Goal: Information Seeking & Learning: Check status

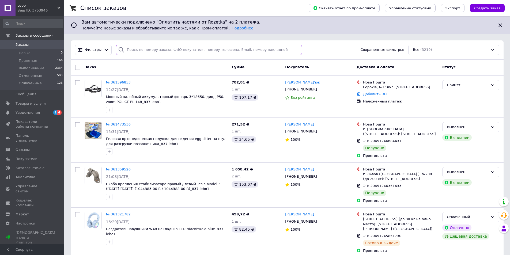
click at [154, 48] on input "search" at bounding box center [209, 50] width 186 height 10
paste input "[PHONE_NUMBER]"
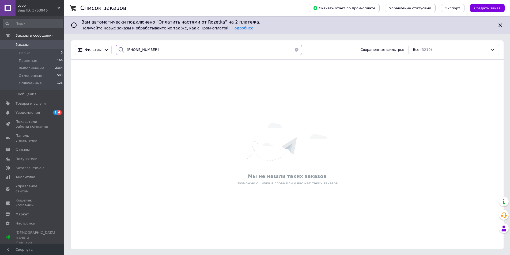
type input "[PHONE_NUMBER]"
click at [175, 55] on input "[PHONE_NUMBER]" at bounding box center [209, 50] width 186 height 10
paste input "97) 601-18-1"
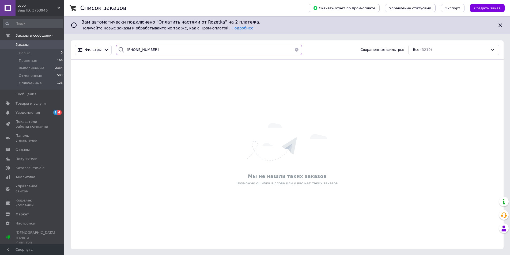
drag, startPoint x: 142, startPoint y: 41, endPoint x: 144, endPoint y: 48, distance: 7.4
click at [144, 48] on div "Фильтры [PHONE_NUMBER] Сохраненные фильтры: Все (3219)" at bounding box center [287, 49] width 433 height 19
click at [144, 48] on input "[PHONE_NUMBER]" at bounding box center [209, 50] width 186 height 10
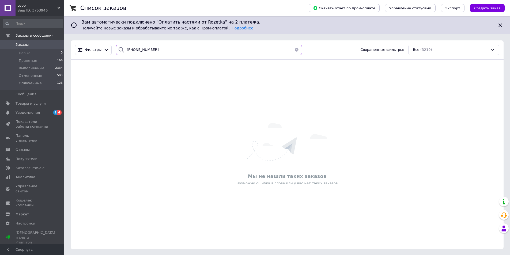
paste input "66) 017-48-2"
click at [148, 46] on input "[PHONE_NUMBER]" at bounding box center [209, 50] width 186 height 10
paste input "[PHONE_NUMBER]"
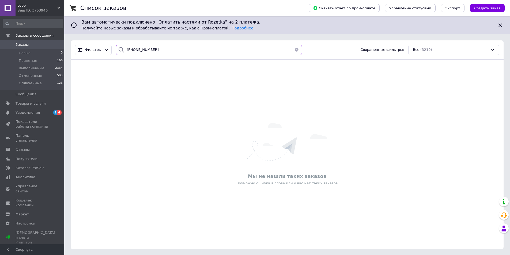
click at [175, 50] on input "[PHONE_NUMBER]" at bounding box center [209, 50] width 186 height 10
click at [175, 50] on input "38 (066) 771-73-83" at bounding box center [209, 50] width 186 height 10
paste input "96) 414-00-87"
type input "38 (096) 414-00-87"
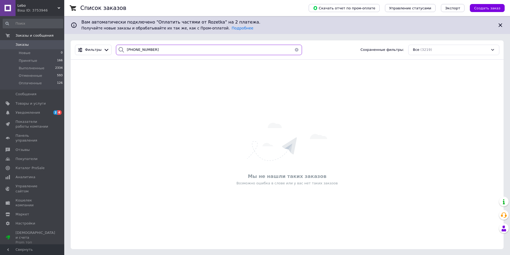
click at [147, 53] on input "38 (096) 414-00-87" at bounding box center [209, 50] width 186 height 10
